Goal: Task Accomplishment & Management: Complete application form

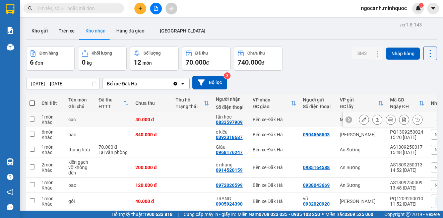
click at [374, 119] on button at bounding box center [376, 120] width 9 height 12
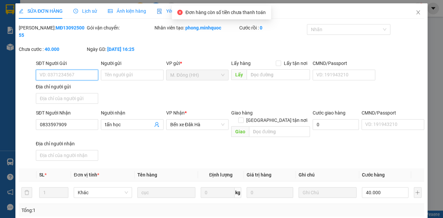
type input "0833597909"
type input "tấn học"
type input "40.000"
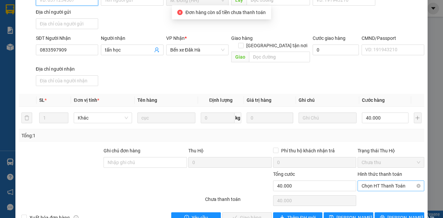
click at [378, 181] on span "Chọn HT Thanh Toán" at bounding box center [390, 186] width 58 height 10
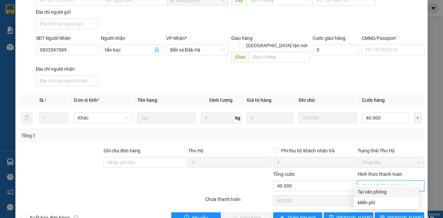
click at [375, 189] on div "Tại văn phòng" at bounding box center [386, 191] width 58 height 7
type input "0"
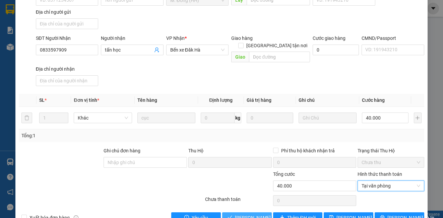
click at [263, 214] on span "[PERSON_NAME] và Giao hàng" at bounding box center [267, 217] width 64 height 7
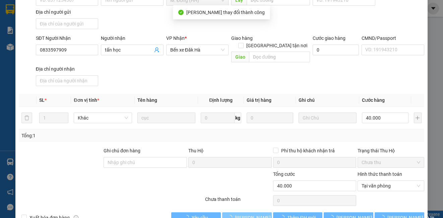
scroll to position [0, 0]
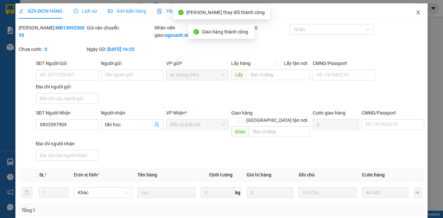
click at [415, 13] on icon "close" at bounding box center [417, 12] width 5 height 5
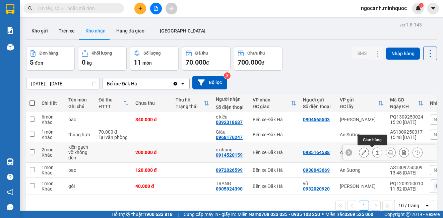
click at [375, 152] on button at bounding box center [376, 153] width 9 height 12
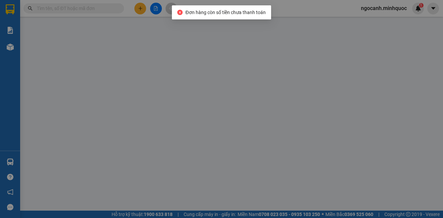
type input "0985164588"
type input "0914520159"
type input "c nhung"
type input "200.000"
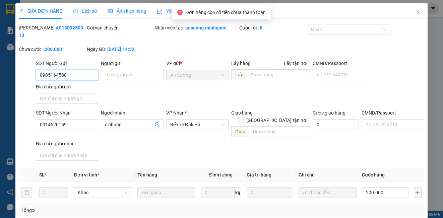
scroll to position [75, 0]
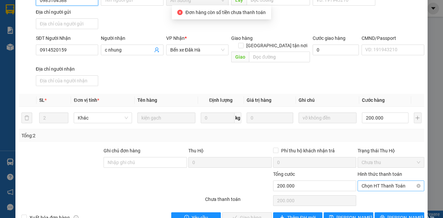
click at [368, 181] on span "Chọn HT Thanh Toán" at bounding box center [390, 186] width 58 height 10
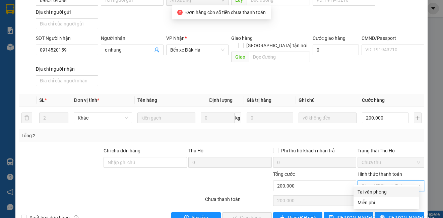
click at [361, 190] on div "Tại văn phòng" at bounding box center [386, 191] width 58 height 7
type input "0"
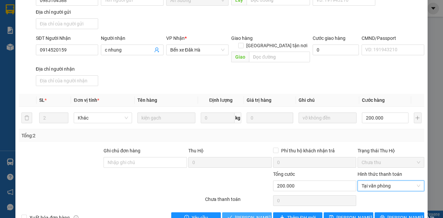
click at [247, 214] on span "[PERSON_NAME] và Giao hàng" at bounding box center [267, 217] width 64 height 7
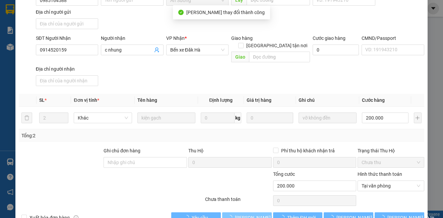
scroll to position [0, 0]
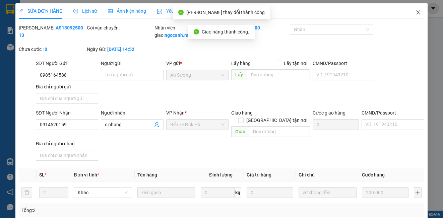
click at [415, 12] on icon "close" at bounding box center [417, 12] width 5 height 5
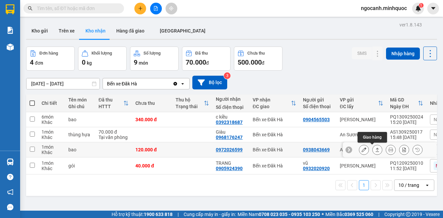
click at [375, 152] on icon at bounding box center [377, 149] width 5 height 5
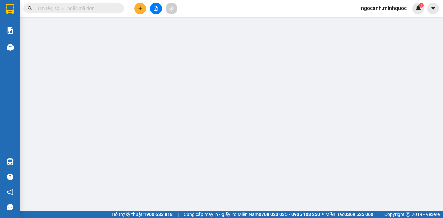
type input "0938043669"
type input "0972026599"
type input "120.000"
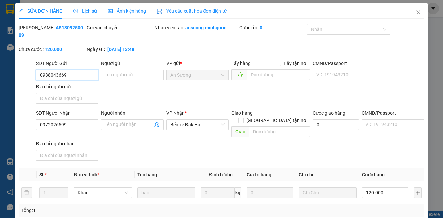
scroll to position [85, 0]
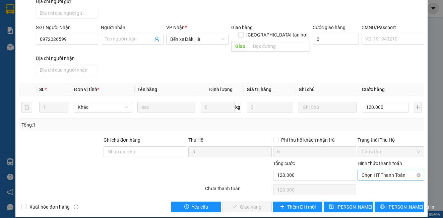
click at [377, 171] on span "Chọn HT Thanh Toán" at bounding box center [390, 175] width 58 height 10
drag, startPoint x: 376, startPoint y: 178, endPoint x: 356, endPoint y: 185, distance: 21.3
click at [376, 178] on div "Tại văn phòng" at bounding box center [386, 180] width 58 height 7
type input "0"
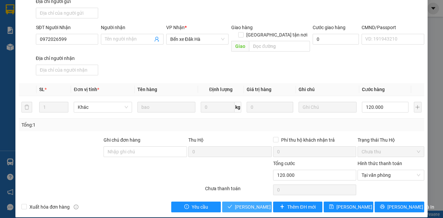
click at [249, 202] on button "[PERSON_NAME] và Giao hàng" at bounding box center [247, 207] width 50 height 11
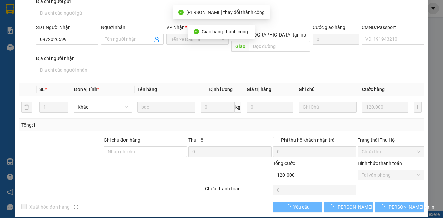
scroll to position [7, 0]
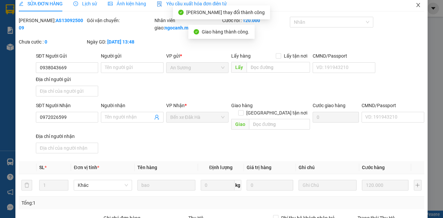
click at [414, 9] on span "Close" at bounding box center [417, 5] width 19 height 19
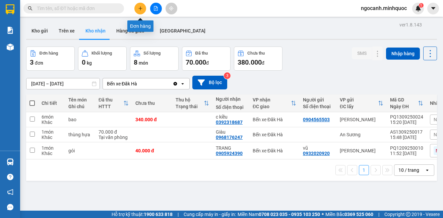
click at [141, 7] on icon "plus" at bounding box center [140, 8] width 5 height 5
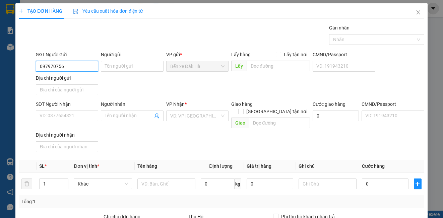
type input "0979707567"
click at [72, 78] on div "0979707567 - LÂM" at bounding box center [67, 79] width 54 height 7
type input "LÂM"
type input "0338138968"
type input "Toán"
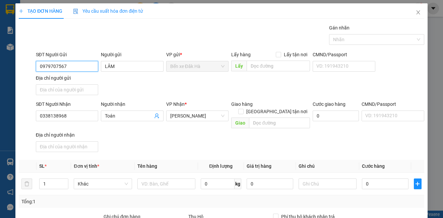
scroll to position [67, 0]
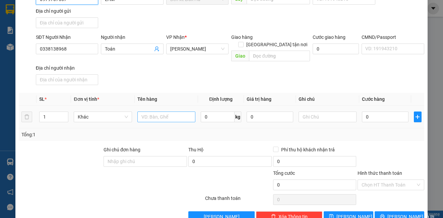
type input "0979707567"
click at [171, 111] on input "text" at bounding box center [166, 116] width 58 height 11
type input "1T"
click at [368, 114] on input "0" at bounding box center [385, 116] width 47 height 11
type input "5"
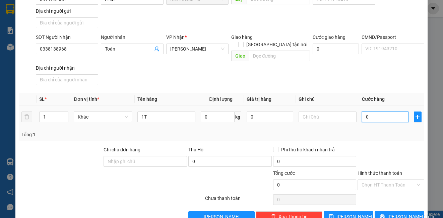
type input "5"
type input "50"
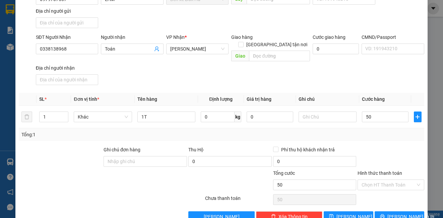
type input "50.000"
click at [391, 78] on div "SĐT Người Nhận 0338138968 Người nhận Toán VP Nhận * [PERSON_NAME] hàng [GEOGRAP…" at bounding box center [229, 60] width 391 height 54
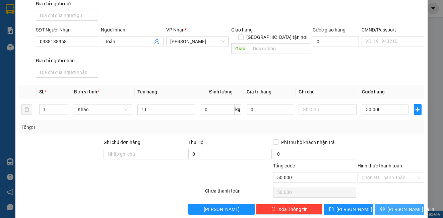
scroll to position [77, 0]
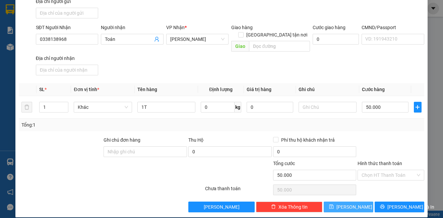
click at [338, 202] on button "[PERSON_NAME]" at bounding box center [348, 207] width 50 height 11
type input "0"
